Goal: Transaction & Acquisition: Purchase product/service

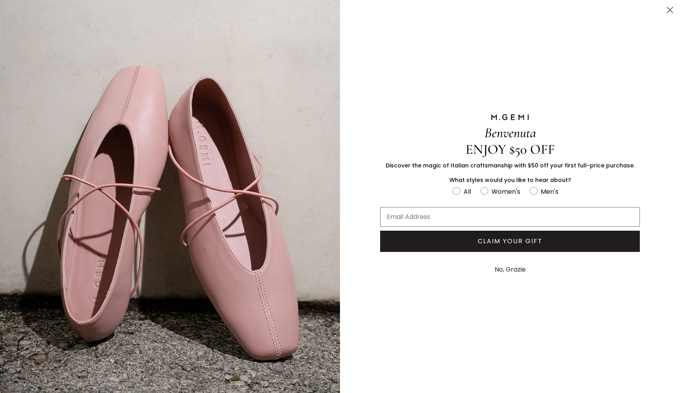
click at [671, 11] on icon "Close dialog" at bounding box center [670, 10] width 14 height 14
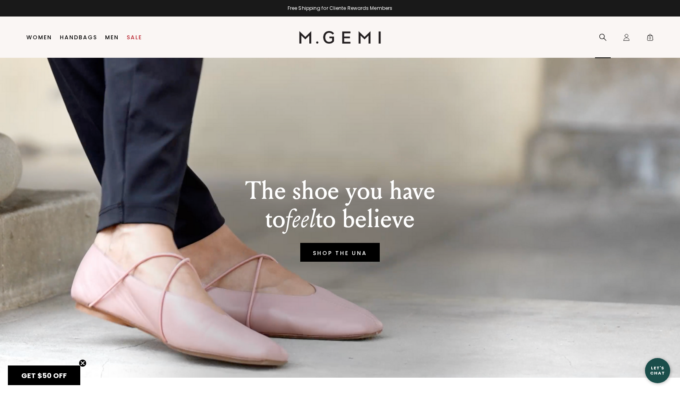
click at [601, 37] on icon at bounding box center [603, 37] width 8 height 8
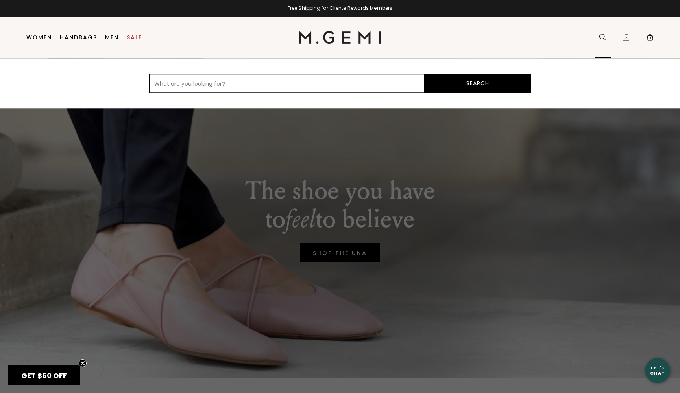
click at [407, 79] on input "text" at bounding box center [286, 83] width 275 height 19
type input "shearling"
click at [478, 83] on button "Search" at bounding box center [478, 83] width 106 height 19
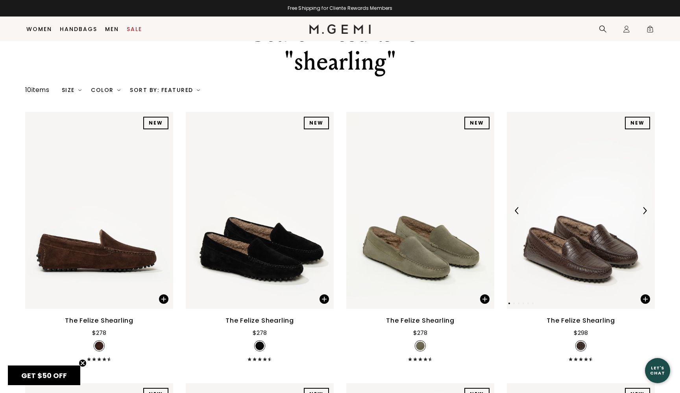
scroll to position [26, 0]
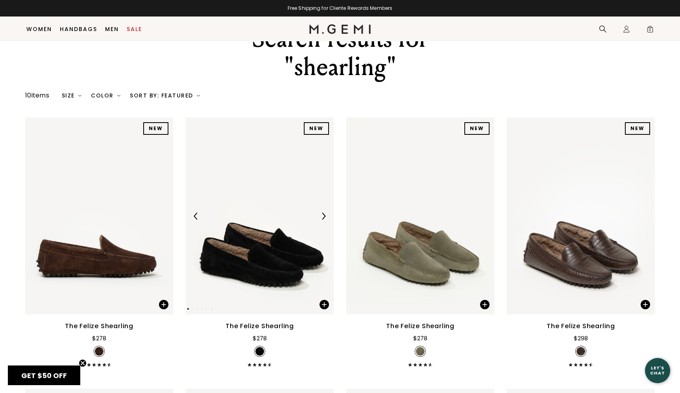
click at [281, 238] on img at bounding box center [260, 216] width 148 height 197
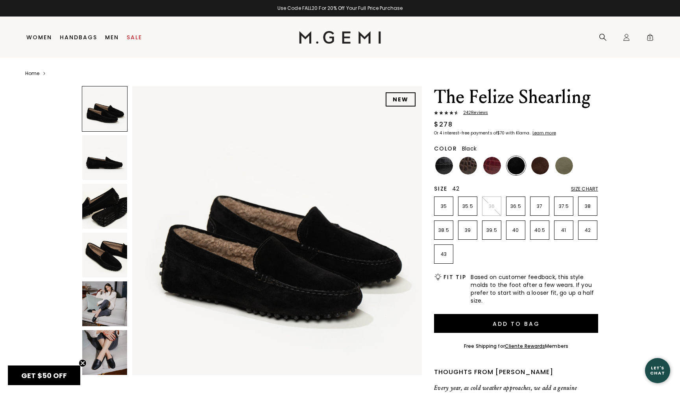
click at [589, 229] on p "42" at bounding box center [587, 230] width 18 height 6
click at [475, 112] on span "242 Review s" at bounding box center [473, 113] width 30 height 5
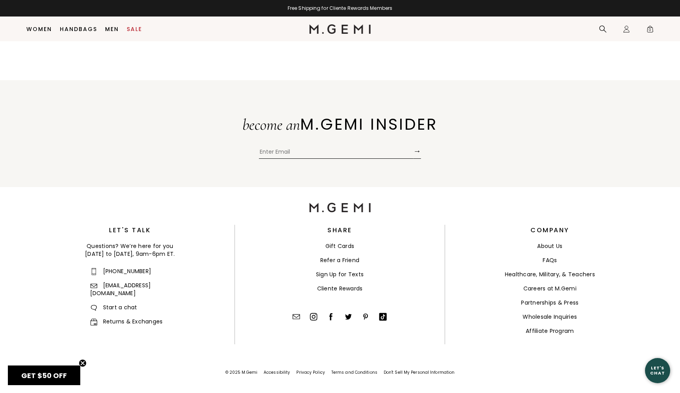
scroll to position [1255, 0]
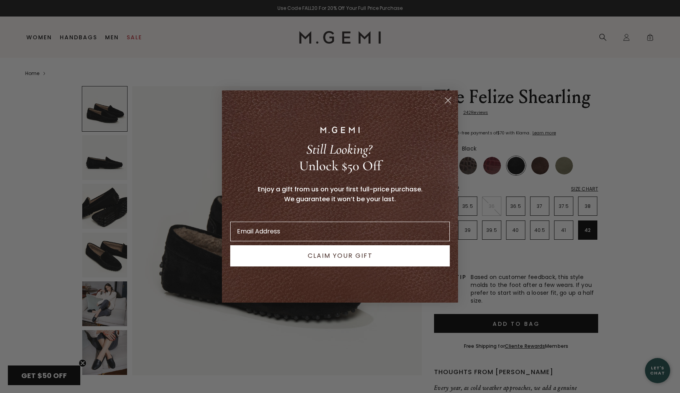
click at [448, 99] on circle "Close dialog" at bounding box center [447, 100] width 13 height 13
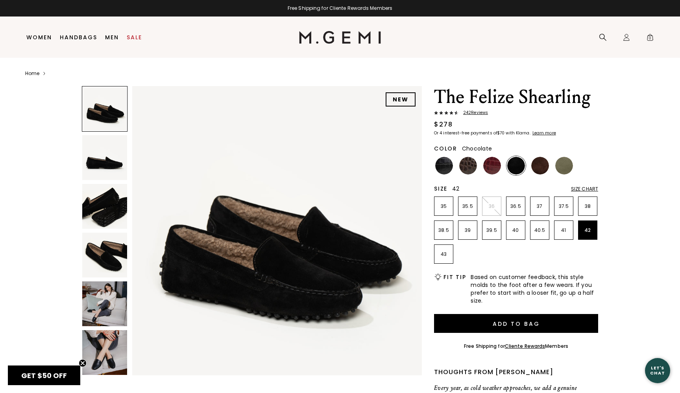
click at [540, 162] on img at bounding box center [540, 166] width 18 height 18
